Goal: Information Seeking & Learning: Learn about a topic

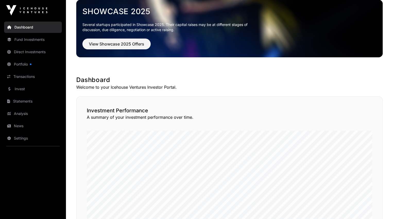
scroll to position [23, 0]
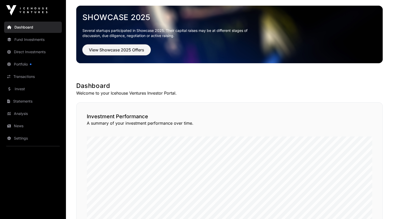
click at [126, 48] on span "View Showcase 2025 Offers" at bounding box center [116, 50] width 55 height 6
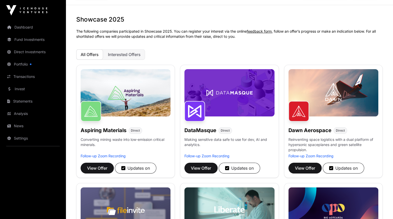
scroll to position [14, 0]
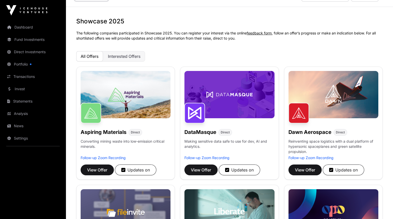
click at [122, 55] on span "Interested Offers" at bounding box center [124, 56] width 33 height 5
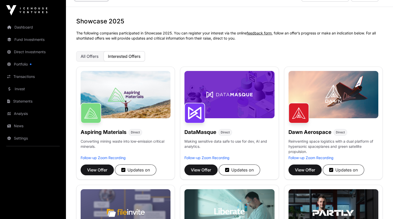
click at [21, 77] on link "Transactions" at bounding box center [33, 76] width 58 height 11
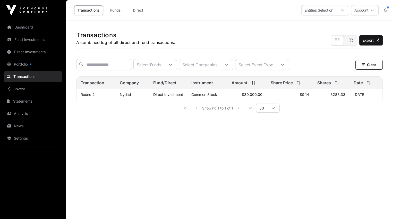
click at [344, 12] on div at bounding box center [342, 10] width 12 height 10
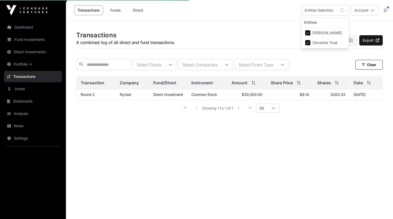
click at [306, 29] on li "[PERSON_NAME]" at bounding box center [325, 32] width 46 height 9
click at [342, 55] on div "Transactions A combined log of all direct and fund transactions. Export Select …" at bounding box center [229, 71] width 327 height 101
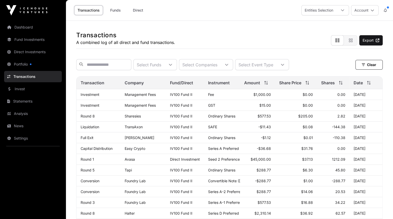
click at [25, 99] on link "Statements" at bounding box center [33, 101] width 58 height 11
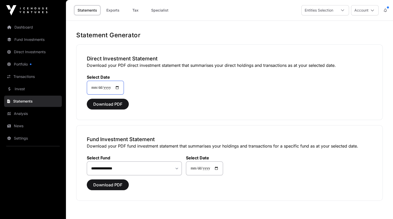
click at [123, 88] on input "**********" at bounding box center [105, 88] width 37 height 14
type input "**********"
click at [107, 185] on span "Download PDF" at bounding box center [107, 185] width 29 height 6
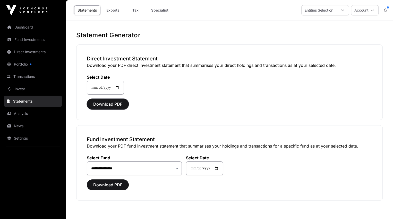
click at [111, 105] on span "Download PDF" at bounding box center [107, 104] width 29 height 6
click at [19, 89] on link "Invest" at bounding box center [33, 88] width 58 height 11
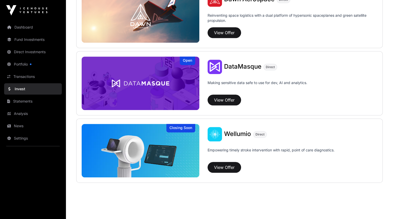
scroll to position [561, 0]
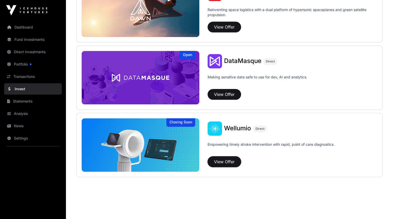
click at [208, 160] on button "View Offer" at bounding box center [224, 162] width 33 height 11
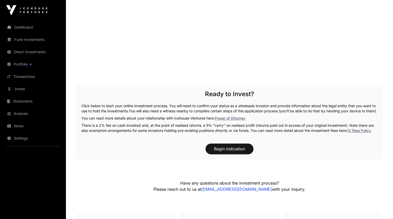
scroll to position [676, 0]
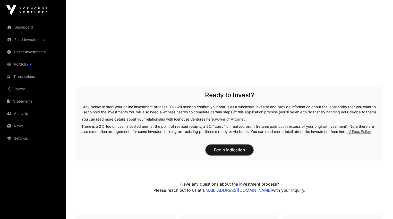
click at [233, 156] on button "Begin Indication" at bounding box center [230, 150] width 48 height 11
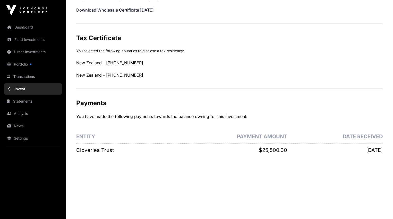
scroll to position [297, 0]
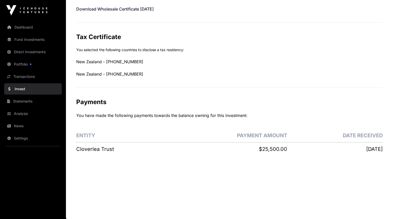
click at [17, 124] on link "News" at bounding box center [33, 126] width 58 height 11
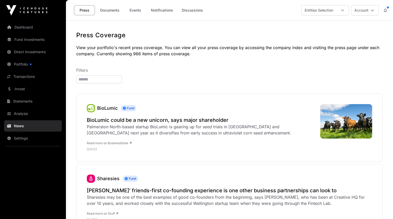
click at [141, 120] on h2 "BioLumic could be a new unicorn, says major shareholder" at bounding box center [201, 120] width 228 height 7
click at [17, 89] on link "Invest" at bounding box center [33, 88] width 58 height 11
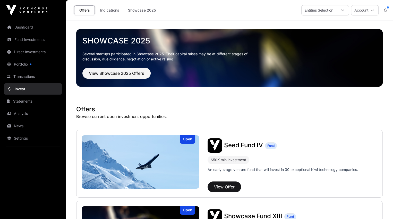
click at [107, 11] on link "Indications" at bounding box center [110, 10] width 26 height 10
click at [112, 9] on link "Indications" at bounding box center [110, 10] width 26 height 10
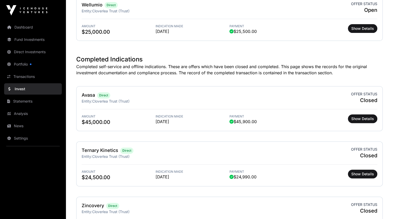
scroll to position [201, 0]
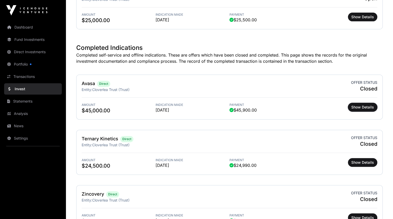
click at [362, 105] on span "Show Details" at bounding box center [362, 107] width 23 height 5
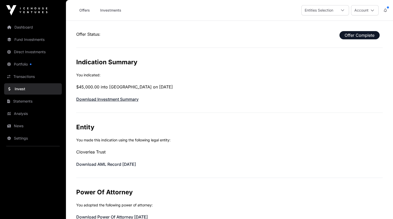
click at [105, 98] on link "Download Investment Summary" at bounding box center [107, 99] width 62 height 5
click at [21, 75] on link "Transactions" at bounding box center [33, 76] width 58 height 11
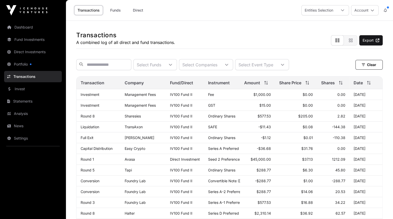
click at [89, 162] on link "Round 1" at bounding box center [87, 159] width 13 height 4
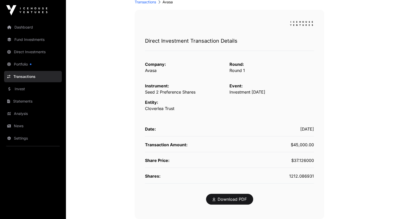
scroll to position [41, 0]
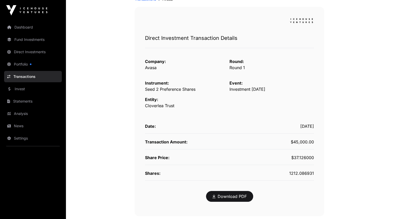
click at [227, 194] on link "Download PDF" at bounding box center [230, 197] width 34 height 6
click at [21, 63] on link "Portfolio" at bounding box center [33, 64] width 58 height 11
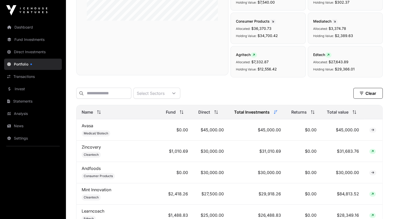
scroll to position [141, 0]
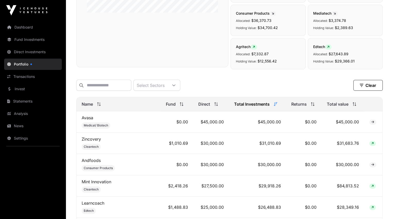
click at [88, 121] on link "Avasa" at bounding box center [88, 117] width 12 height 5
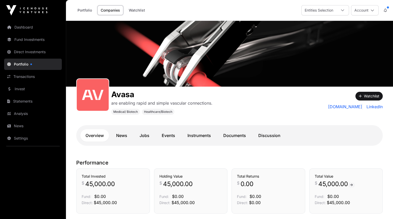
click at [236, 135] on link "Documents" at bounding box center [234, 136] width 33 height 12
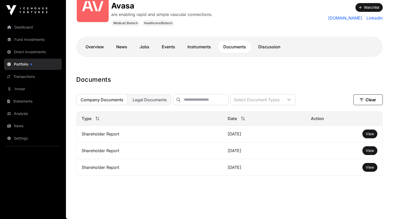
scroll to position [91, 0]
click at [370, 132] on span "View" at bounding box center [370, 134] width 8 height 4
click at [147, 97] on span "Legal Documents" at bounding box center [150, 99] width 34 height 5
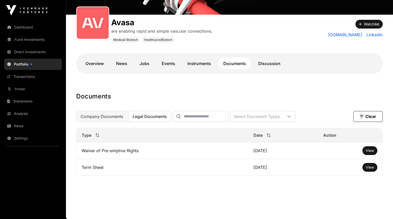
scroll to position [75, 0]
click at [371, 167] on span "View" at bounding box center [370, 167] width 8 height 4
click at [123, 60] on link "News" at bounding box center [121, 63] width 21 height 12
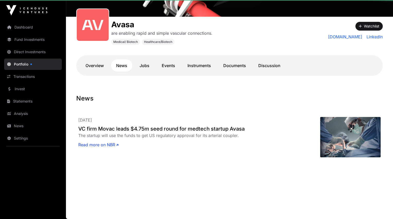
scroll to position [70, 0]
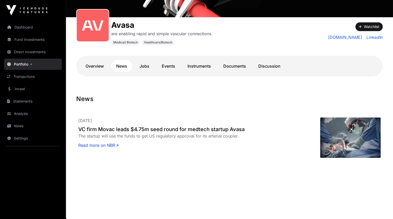
click at [89, 67] on link "Overview" at bounding box center [94, 66] width 29 height 12
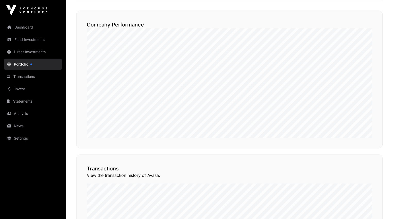
scroll to position [275, 0]
